Goal: Task Accomplishment & Management: Manage account settings

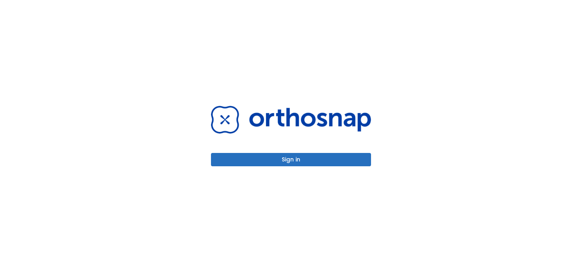
click at [324, 159] on button "Sign in" at bounding box center [291, 159] width 160 height 13
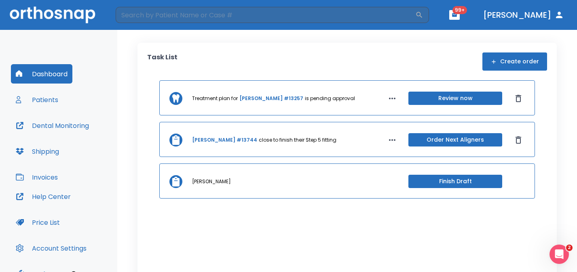
click at [47, 101] on button "Patients" at bounding box center [37, 99] width 52 height 19
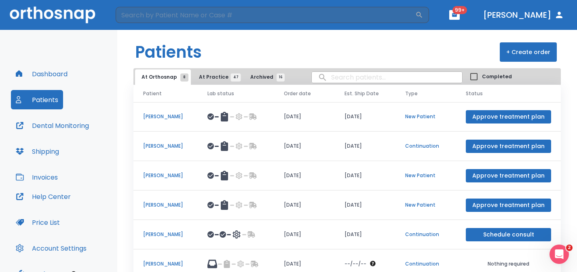
click at [211, 75] on span "At Practice 47" at bounding box center [217, 77] width 37 height 7
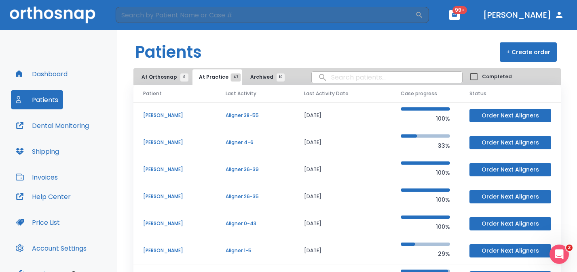
scroll to position [45, 0]
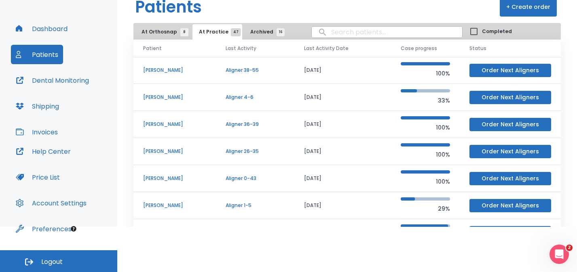
click at [55, 200] on button "Account Settings" at bounding box center [51, 203] width 80 height 19
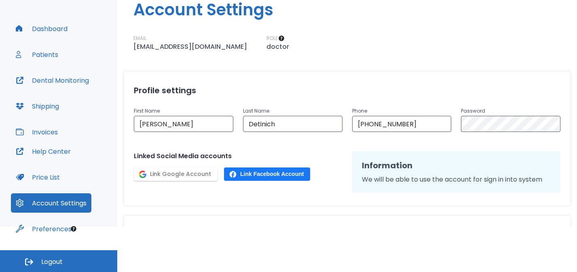
click at [37, 227] on button "Preferences" at bounding box center [43, 228] width 65 height 19
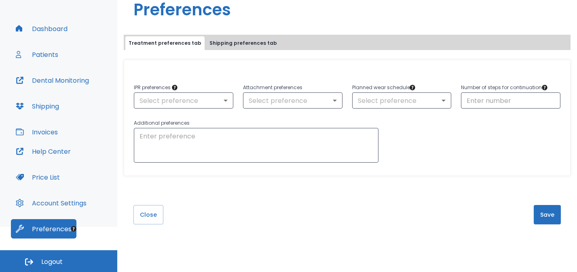
click at [46, 57] on button "Patients" at bounding box center [37, 54] width 52 height 19
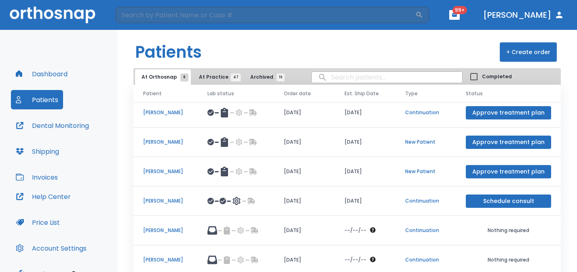
scroll to position [34, 0]
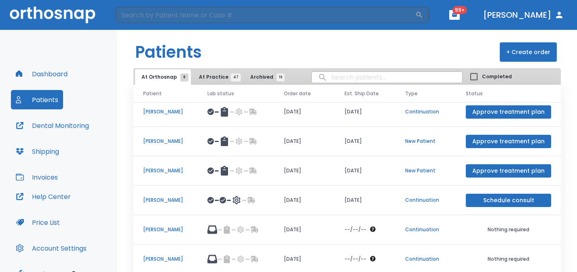
click at [531, 13] on button "Dr. Detinich" at bounding box center [523, 15] width 87 height 15
click at [529, 16] on button "Dr. Detinich" at bounding box center [523, 15] width 87 height 15
click at [552, 15] on button "Dr. Detinich" at bounding box center [523, 15] width 87 height 15
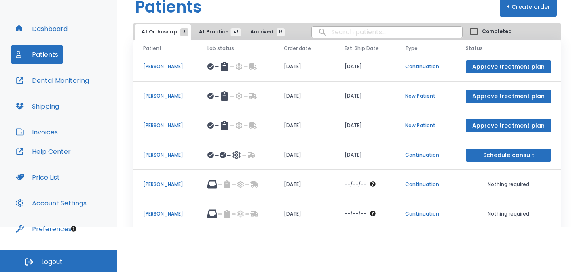
click at [53, 269] on button "Logout" at bounding box center [58, 262] width 117 height 22
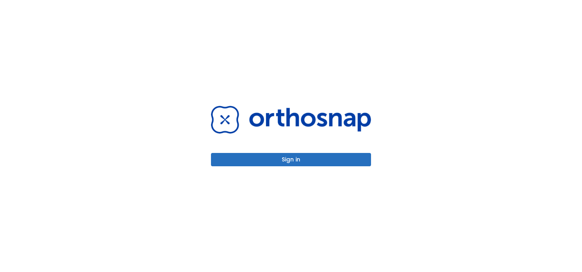
click at [278, 162] on button "Sign in" at bounding box center [291, 159] width 160 height 13
click at [267, 163] on button "Sign in" at bounding box center [291, 159] width 160 height 13
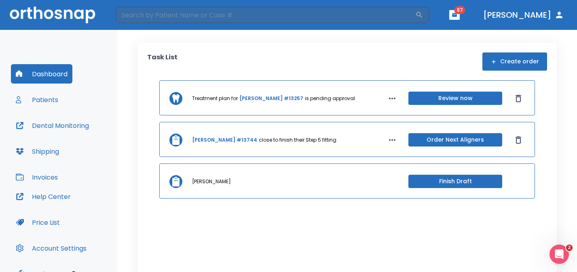
click at [55, 94] on button "Patients" at bounding box center [37, 99] width 52 height 19
